Goal: Information Seeking & Learning: Learn about a topic

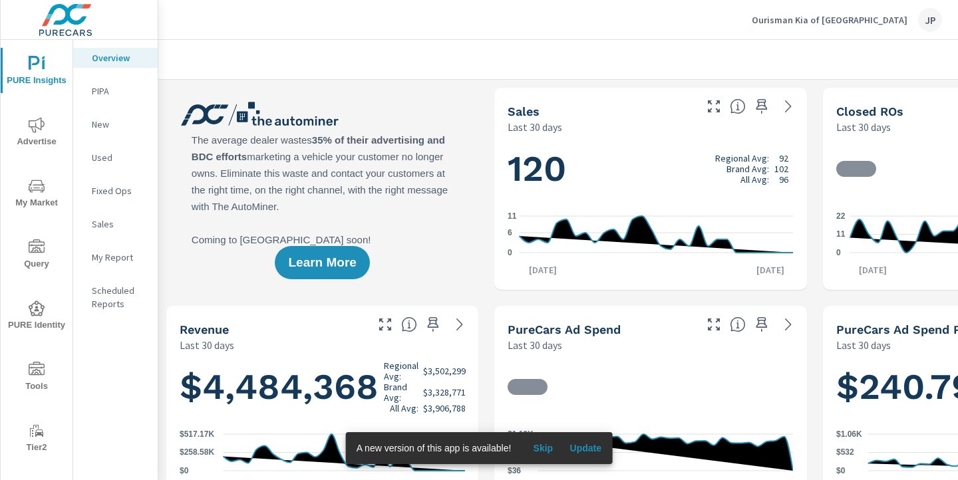
click at [35, 132] on icon "nav menu" at bounding box center [37, 124] width 16 height 15
